Goal: Find contact information: Find contact information

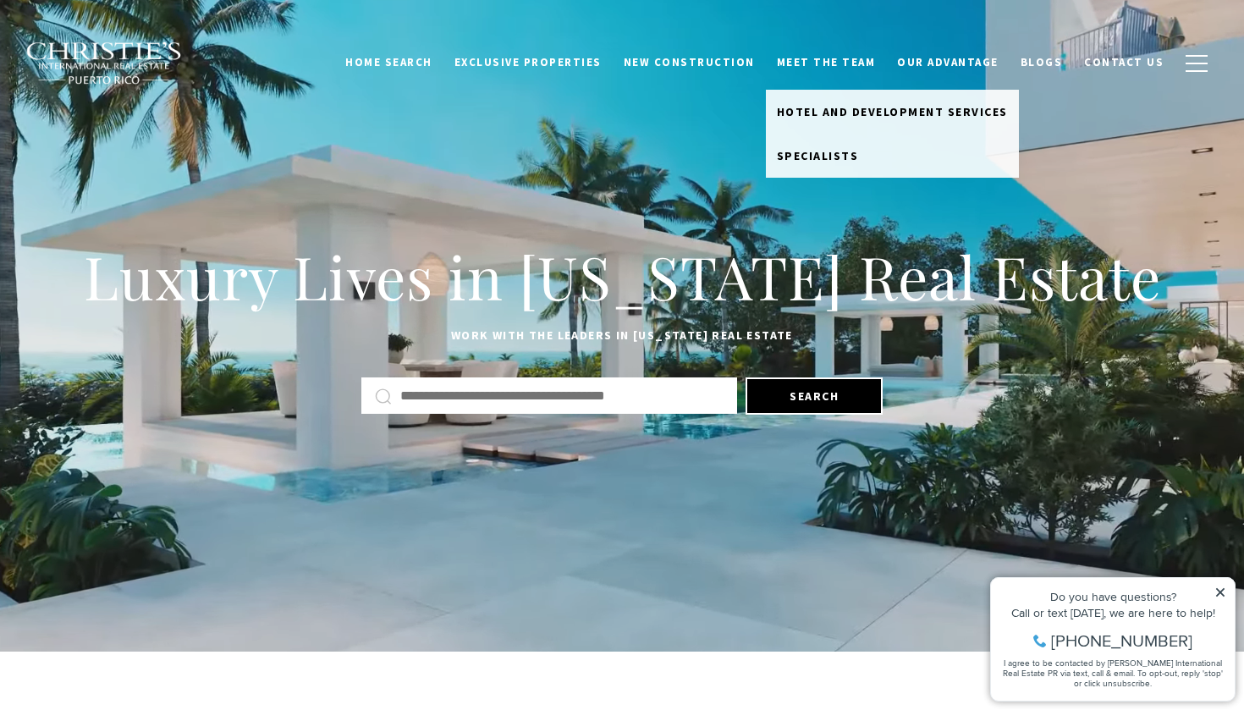
click at [839, 65] on link "Meet the Team" at bounding box center [826, 63] width 121 height 32
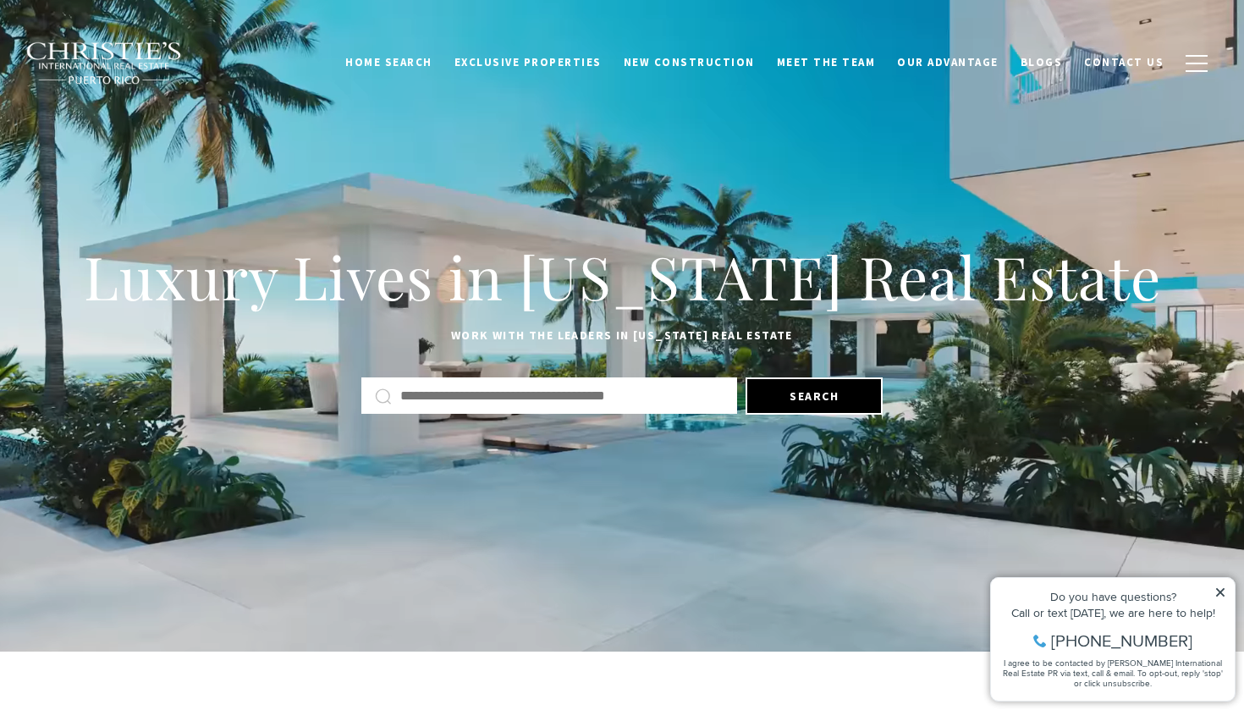
click at [1220, 587] on icon at bounding box center [1220, 592] width 12 height 12
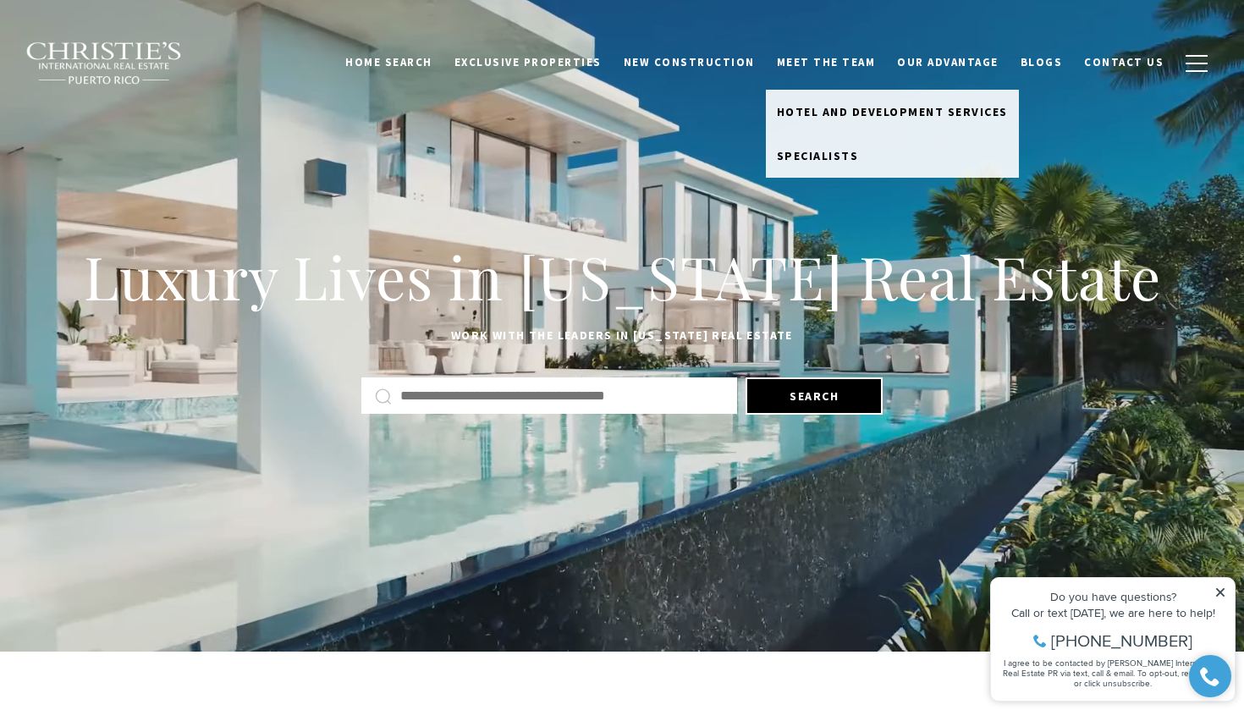
click at [846, 63] on link "Meet the Team" at bounding box center [826, 63] width 121 height 32
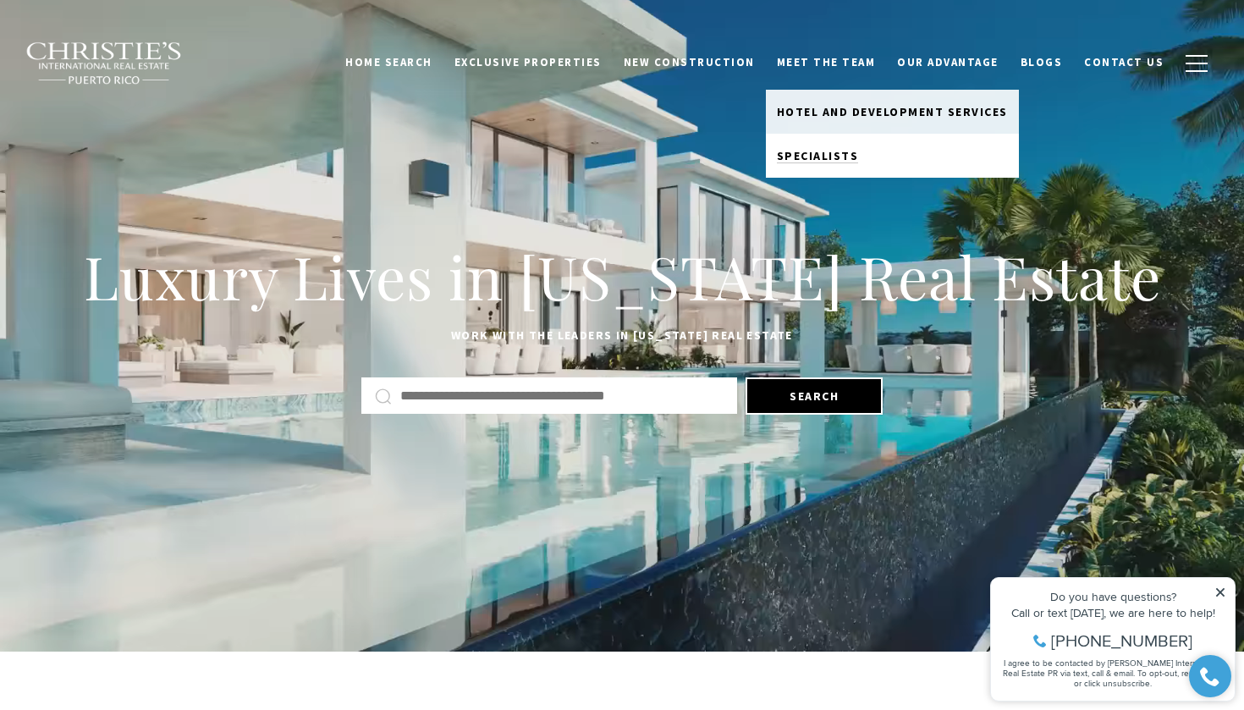
click at [839, 151] on span "Specialists" at bounding box center [818, 155] width 82 height 15
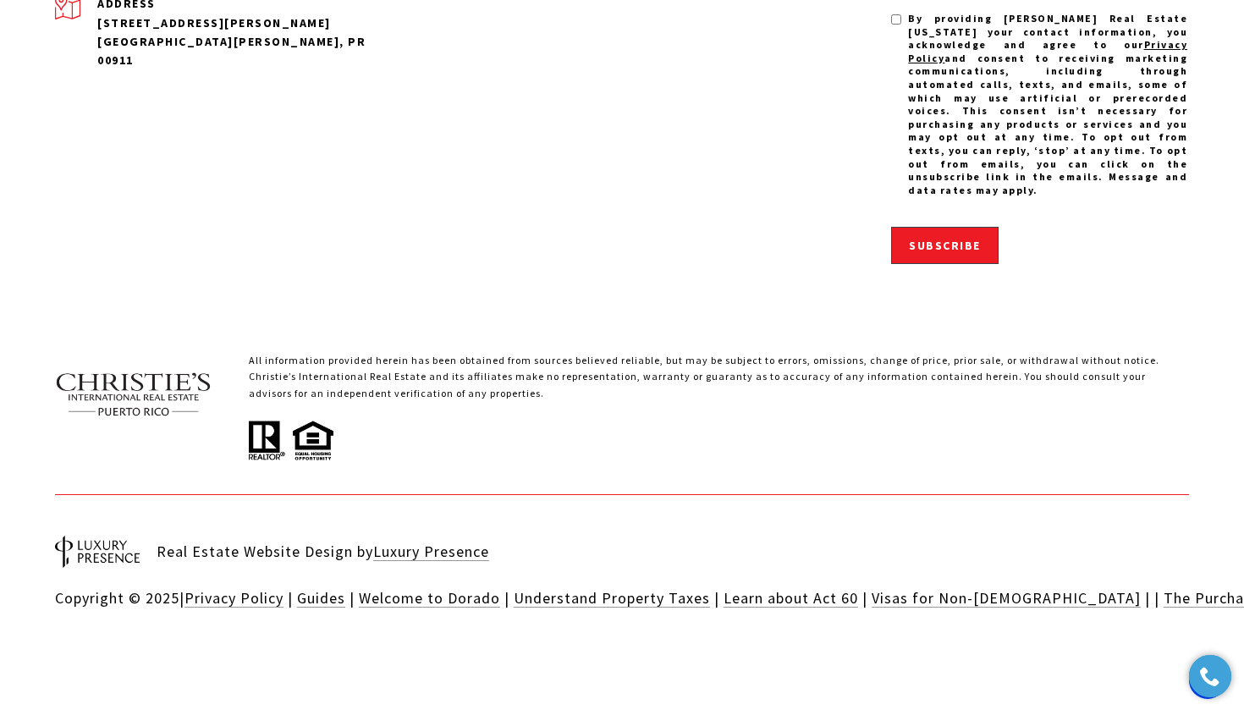
scroll to position [5400, 0]
drag, startPoint x: 249, startPoint y: 352, endPoint x: 81, endPoint y: 356, distance: 167.6
copy link "[EMAIL_ADDRESS][DOMAIN_NAME]"
